Goal: Navigation & Orientation: Find specific page/section

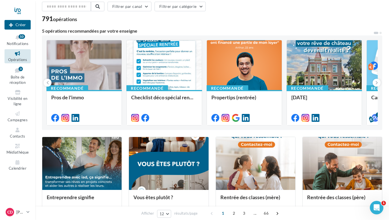
scroll to position [56, 0]
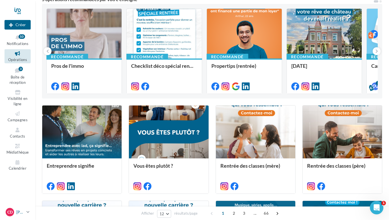
click at [28, 211] on icon at bounding box center [27, 212] width 3 height 5
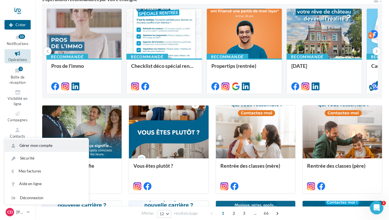
click at [32, 142] on link "Gérer mon compte" at bounding box center [47, 145] width 84 height 13
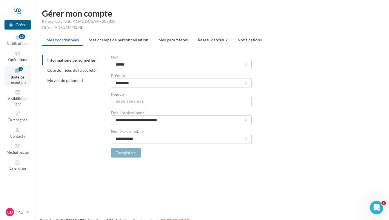
click at [17, 75] on span "Boîte de réception" at bounding box center [18, 80] width 16 height 10
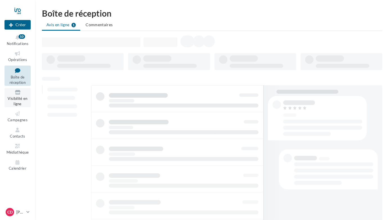
click at [18, 96] on span "Visibilité en ligne" at bounding box center [18, 101] width 20 height 10
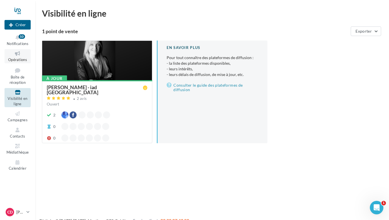
click at [19, 55] on icon at bounding box center [17, 53] width 23 height 6
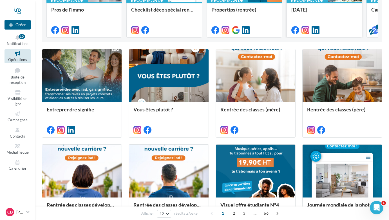
scroll to position [28, 0]
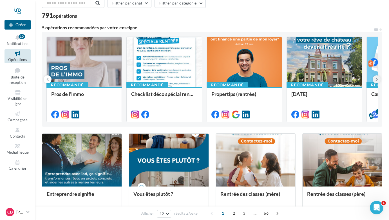
click at [376, 79] on icon at bounding box center [377, 80] width 3 height 6
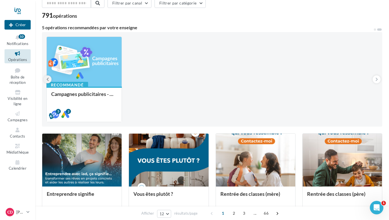
click at [46, 76] on button at bounding box center [48, 79] width 8 height 8
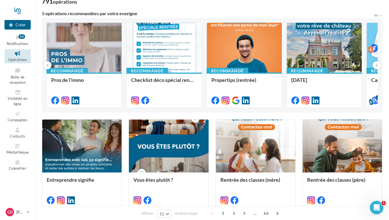
scroll to position [0, 0]
